Goal: Information Seeking & Learning: Learn about a topic

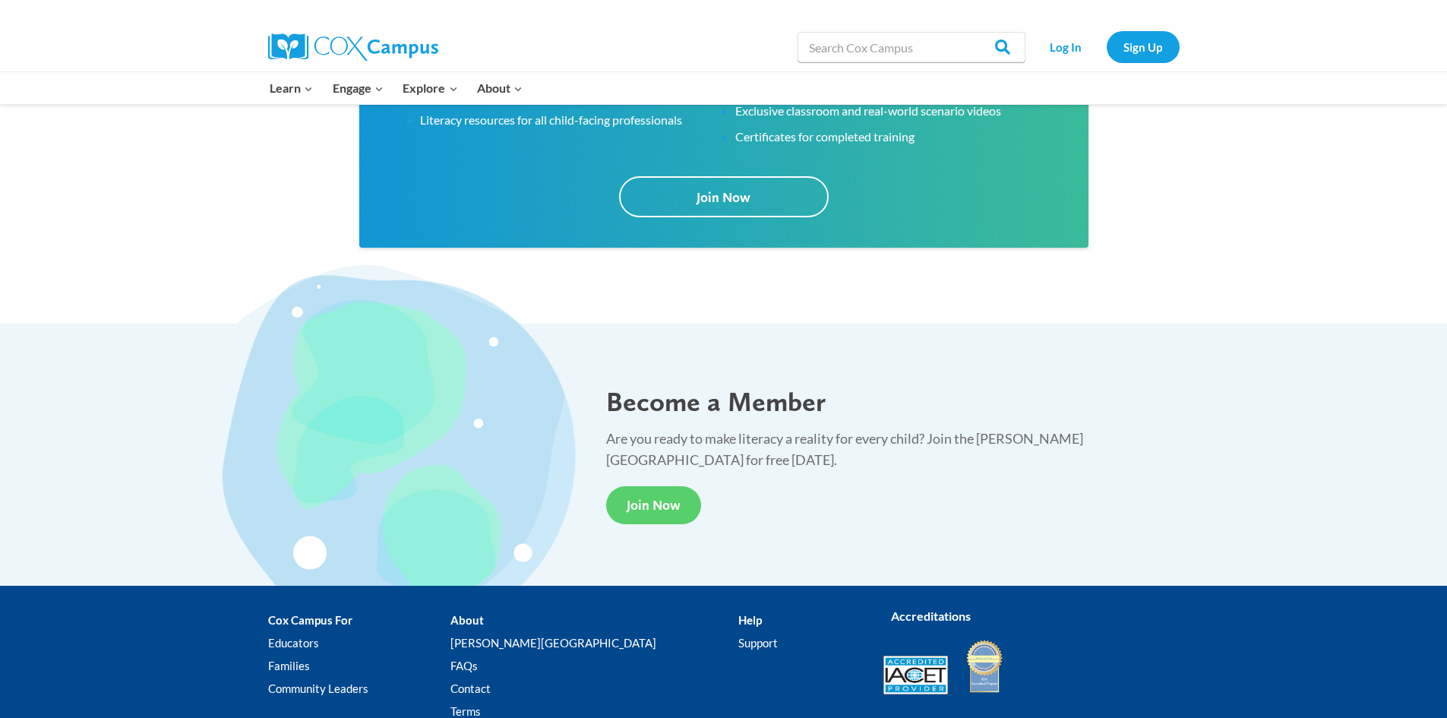
scroll to position [2659, 0]
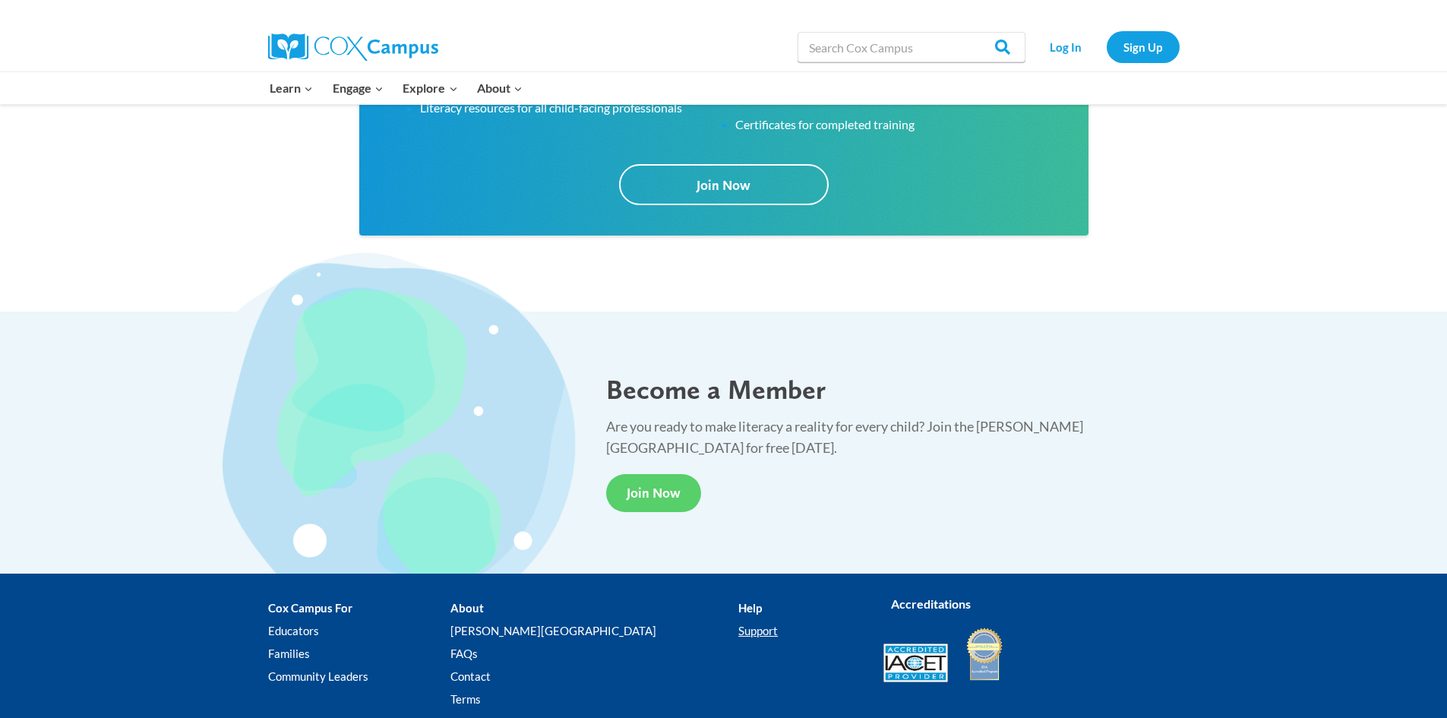
click at [738, 626] on link "Support" at bounding box center [799, 630] width 122 height 23
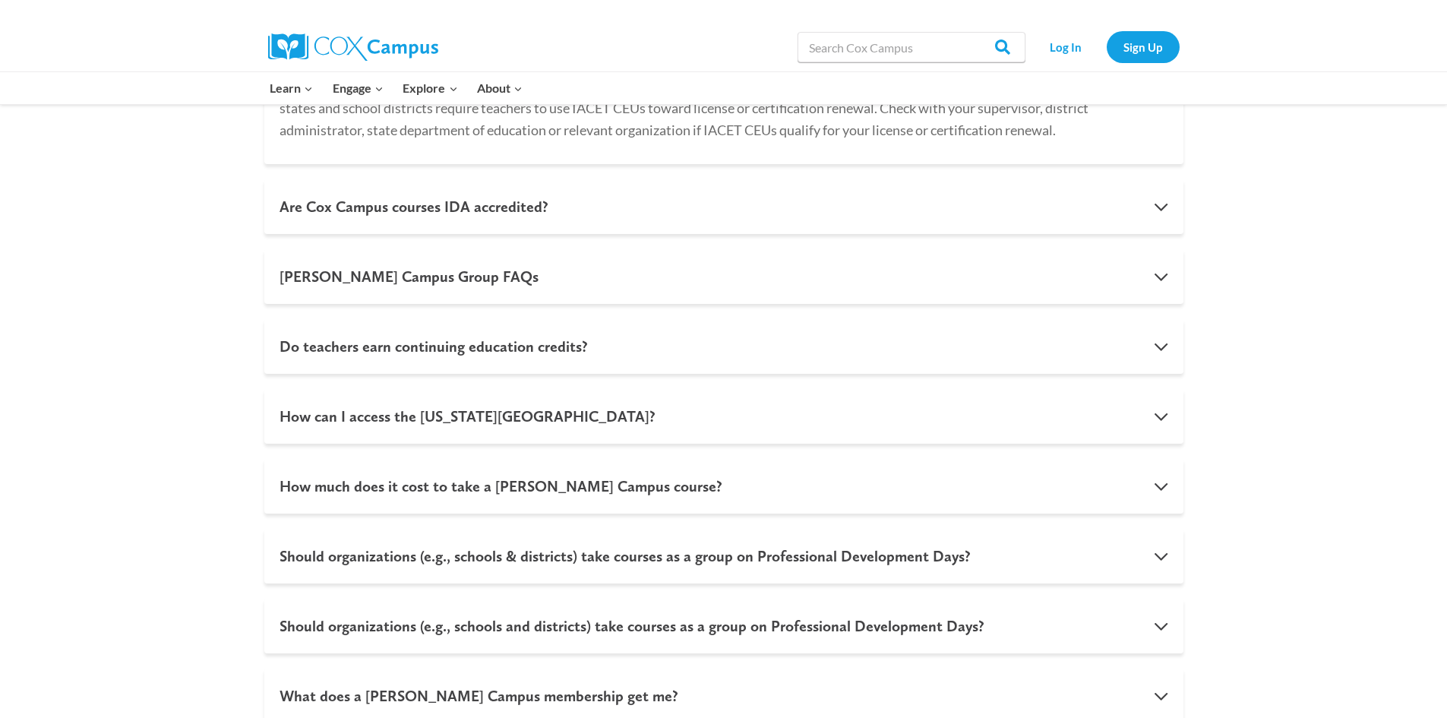
scroll to position [988, 0]
click at [741, 490] on button "How much does it cost to take a [PERSON_NAME] Campus course?" at bounding box center [723, 484] width 919 height 55
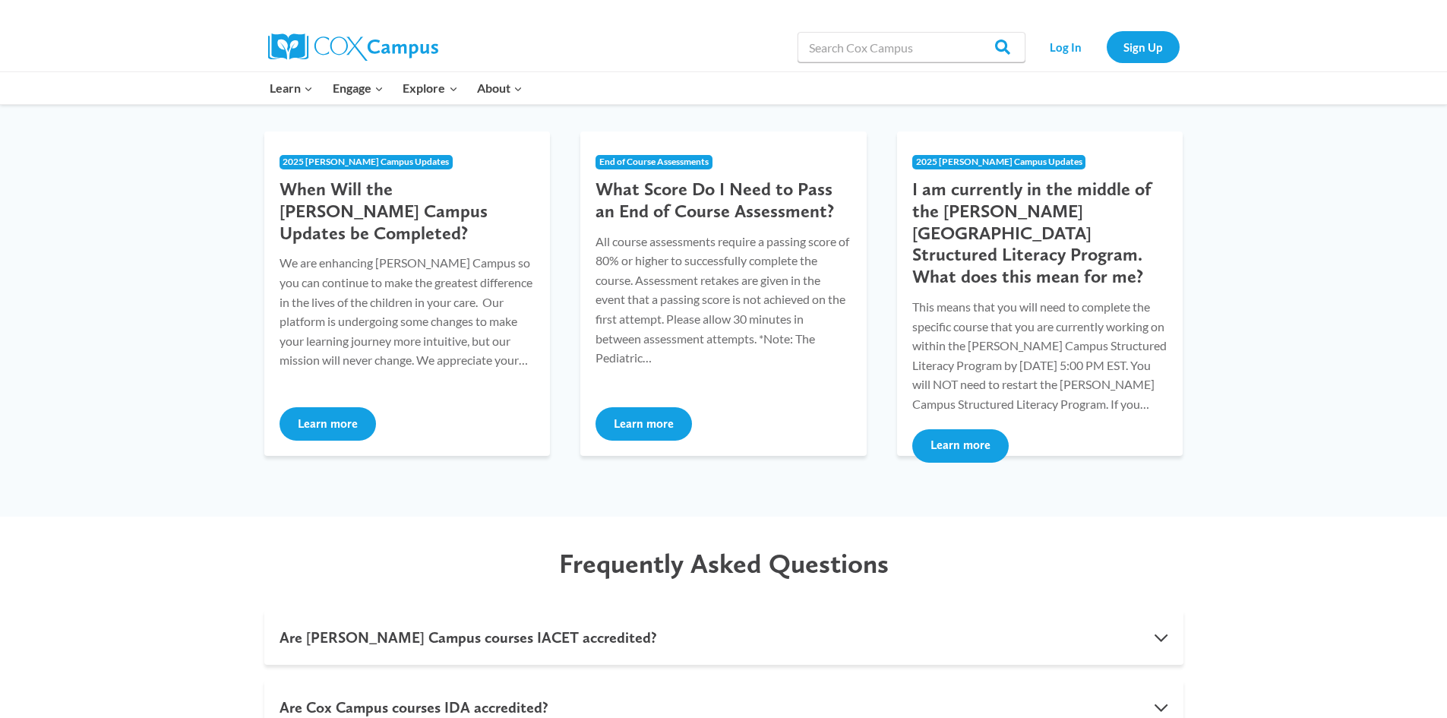
scroll to position [1484, 0]
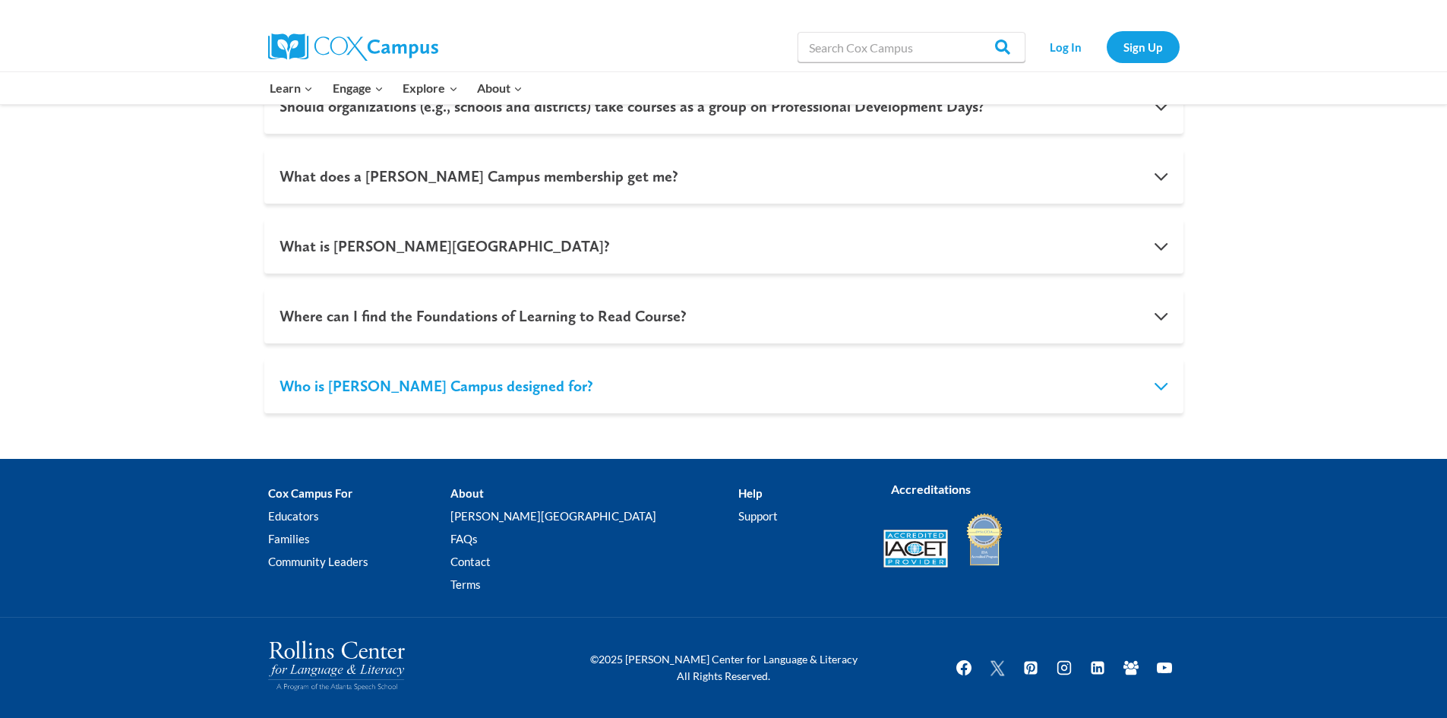
click at [435, 390] on button "Who is [PERSON_NAME] Campus designed for?" at bounding box center [723, 386] width 919 height 55
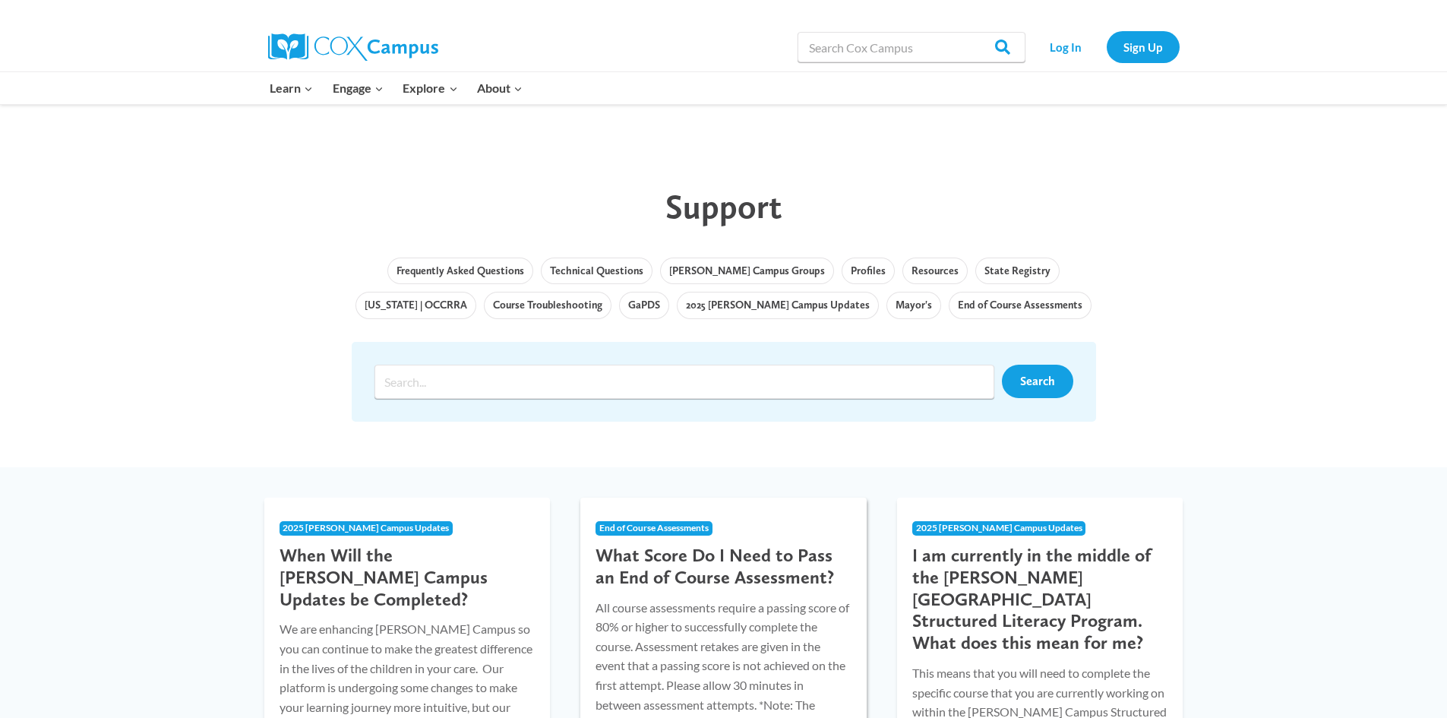
scroll to position [0, 0]
